Goal: Find specific page/section: Find specific page/section

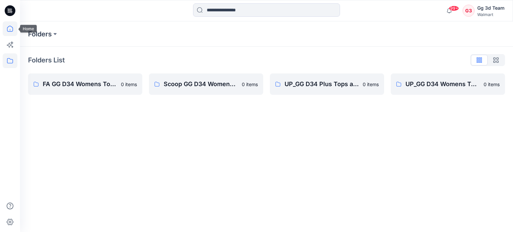
click at [8, 30] on icon at bounding box center [10, 28] width 15 height 15
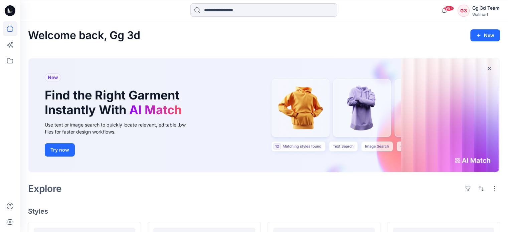
click at [480, 9] on div "Gg 3d Team" at bounding box center [486, 8] width 27 height 8
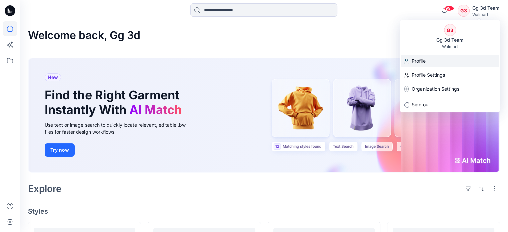
click at [422, 63] on p "Profile" at bounding box center [419, 61] width 14 height 13
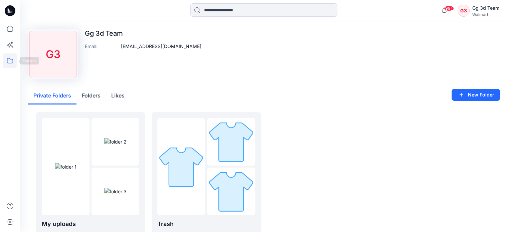
click at [7, 58] on icon at bounding box center [10, 60] width 15 height 15
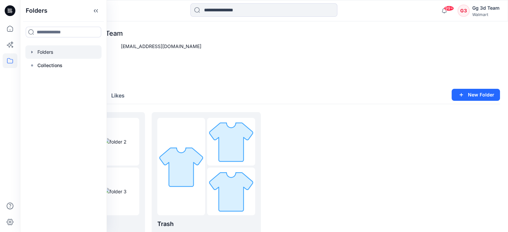
click at [40, 48] on div at bounding box center [63, 51] width 76 height 13
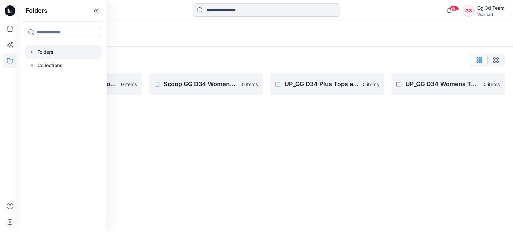
click at [192, 135] on div "Folders Folders List FA GG D34 Womens Tops and Dresses 0 items Scoop GG D34 Wom…" at bounding box center [266, 126] width 493 height 211
